Goal: Task Accomplishment & Management: Manage account settings

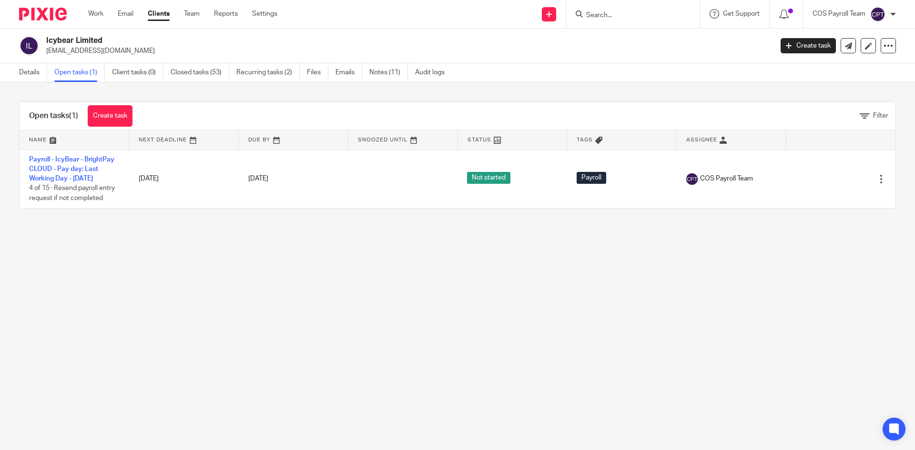
click at [871, 14] on img at bounding box center [877, 14] width 15 height 15
click at [847, 66] on span "Logout" at bounding box center [851, 66] width 21 height 7
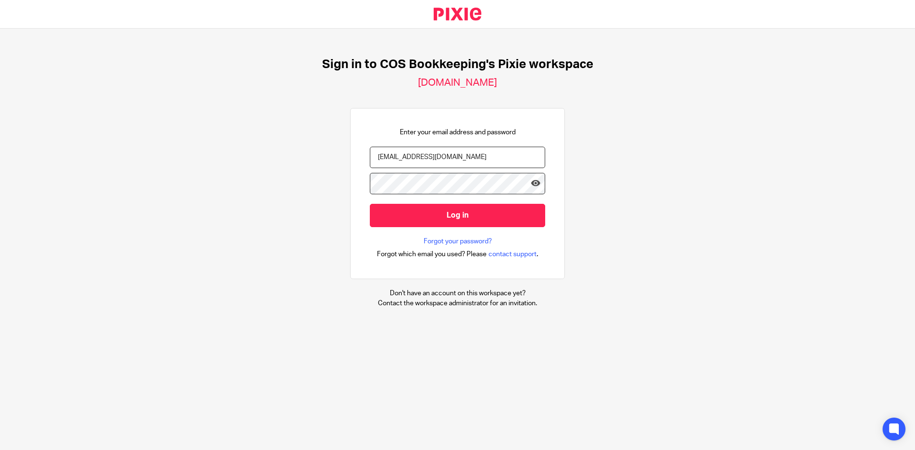
click at [436, 164] on input "[EMAIL_ADDRESS][DOMAIN_NAME]" at bounding box center [457, 157] width 175 height 21
type input "[PERSON_NAME][EMAIL_ADDRESS][PERSON_NAME][DOMAIN_NAME]"
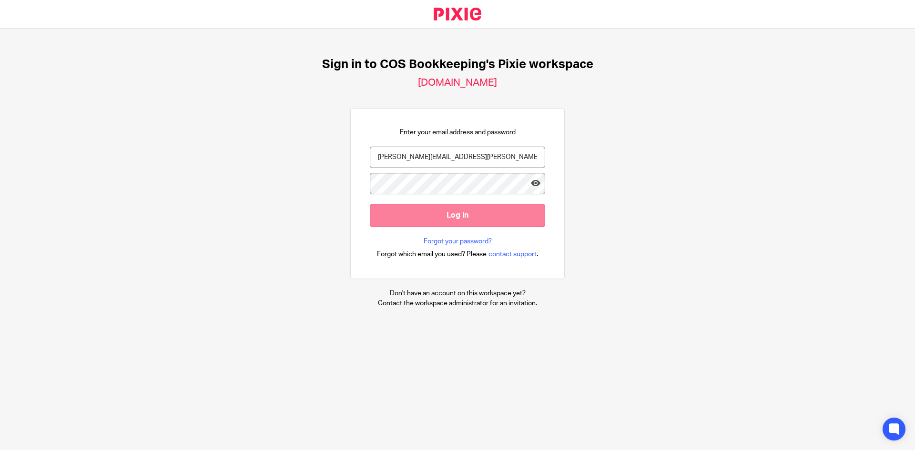
click at [457, 214] on input "Log in" at bounding box center [457, 215] width 175 height 23
